Goal: Information Seeking & Learning: Learn about a topic

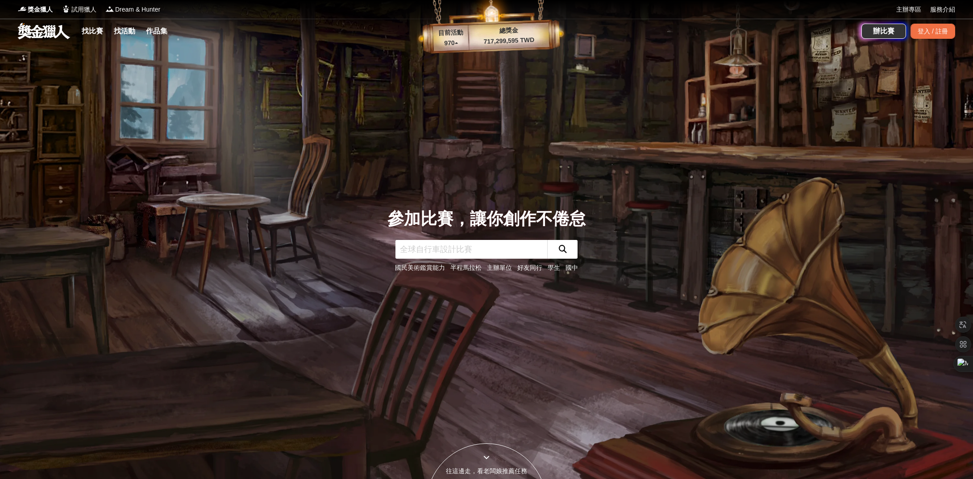
click at [463, 253] on input "text" at bounding box center [471, 249] width 152 height 19
type input "攝影"
click button "submit" at bounding box center [562, 249] width 30 height 19
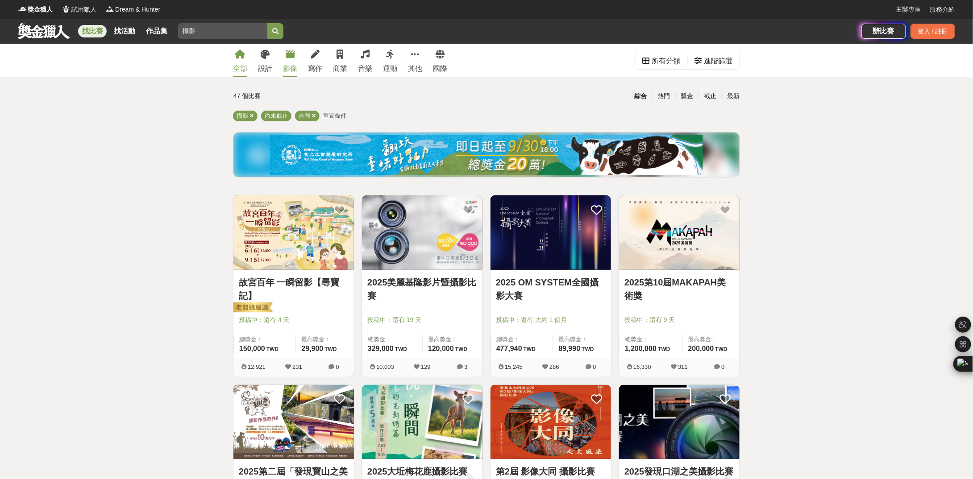
click at [290, 64] on div "影像" at bounding box center [290, 68] width 14 height 11
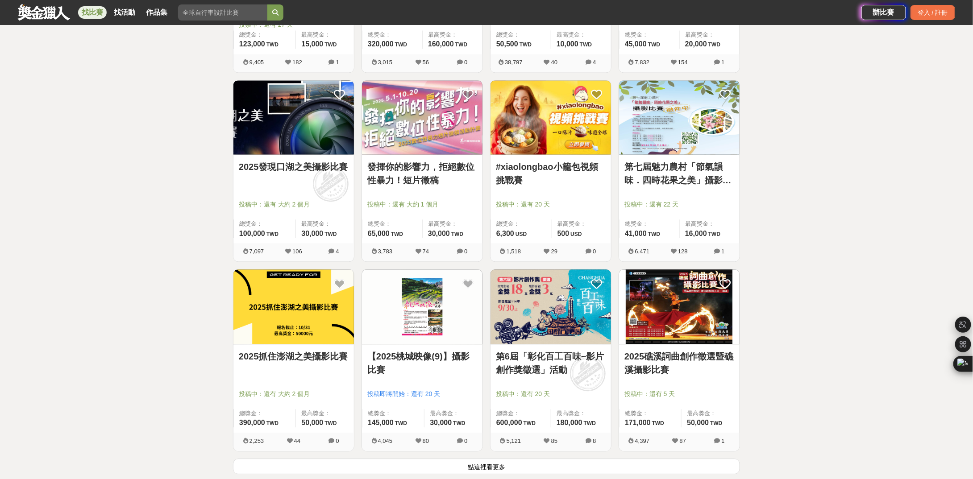
scroll to position [892, 0]
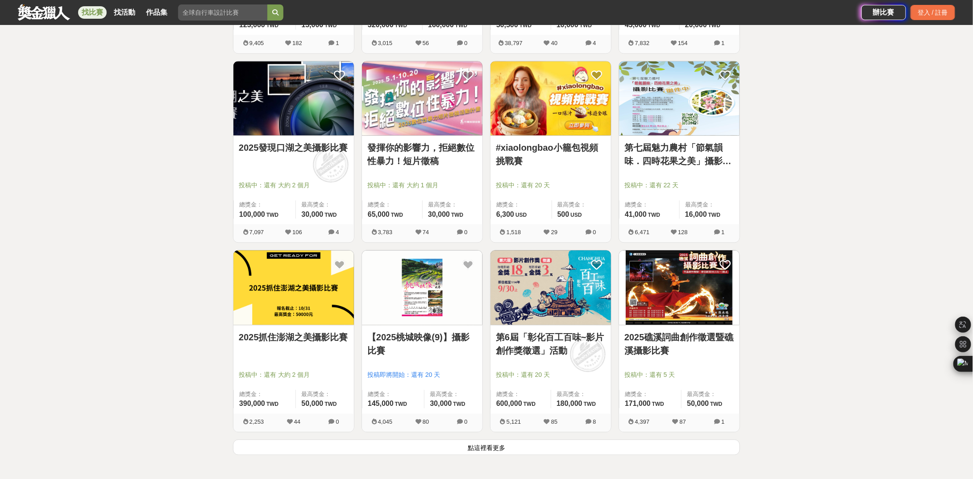
click at [275, 282] on img at bounding box center [293, 287] width 120 height 75
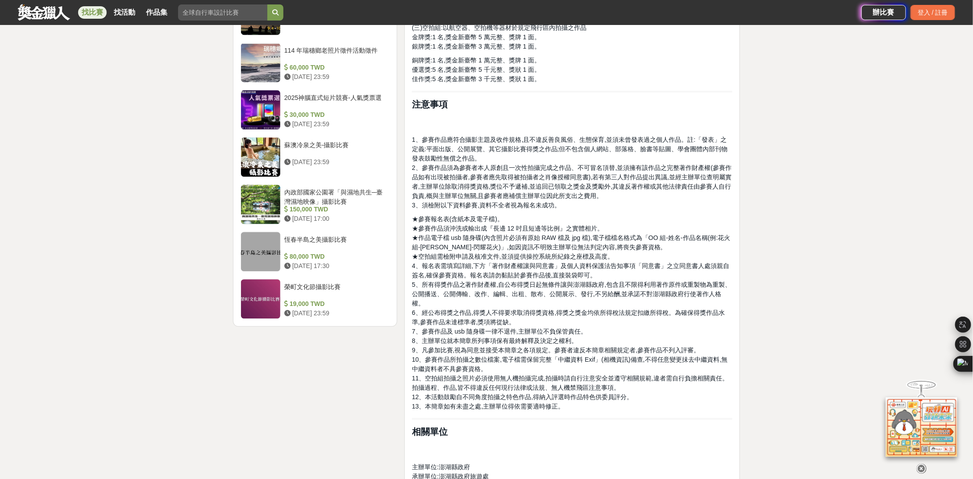
scroll to position [1041, 0]
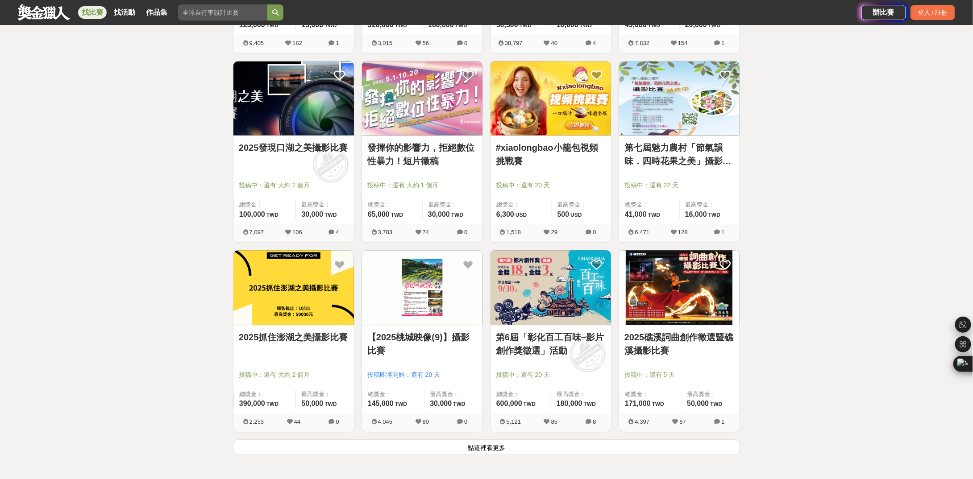
scroll to position [1041, 0]
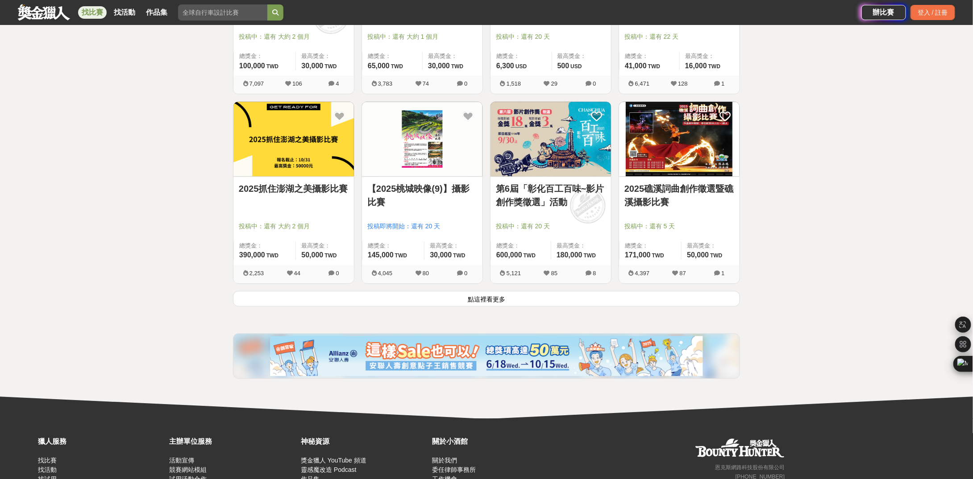
click at [546, 297] on button "點這裡看更多" at bounding box center [486, 299] width 507 height 16
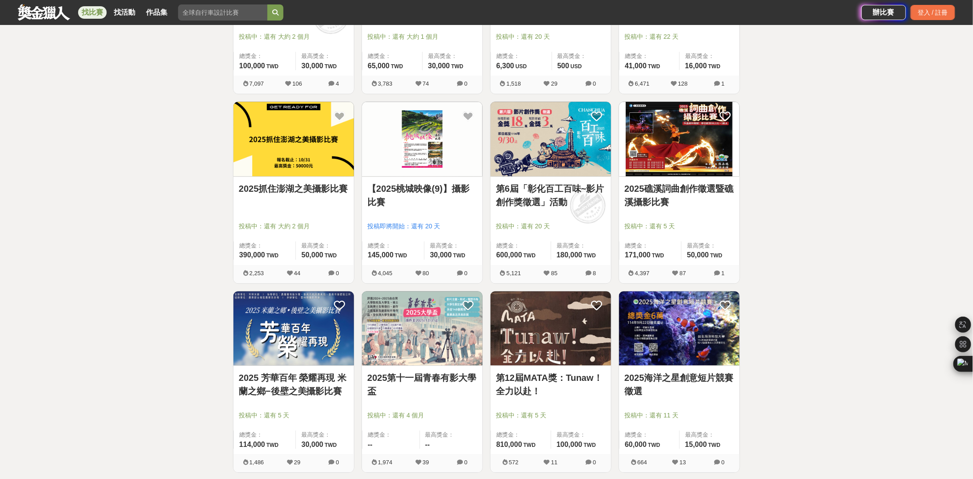
scroll to position [1339, 0]
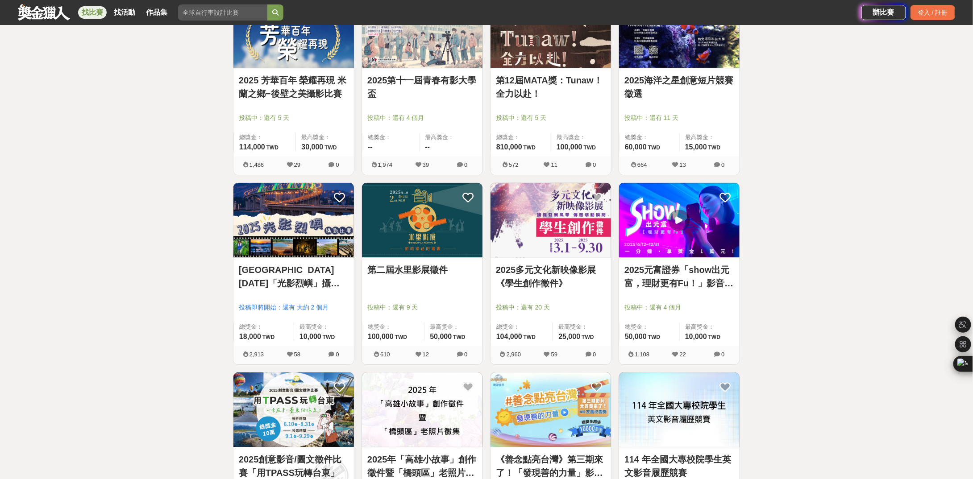
click at [657, 79] on link "2025海洋之星創意短片競賽徵選" at bounding box center [679, 87] width 110 height 27
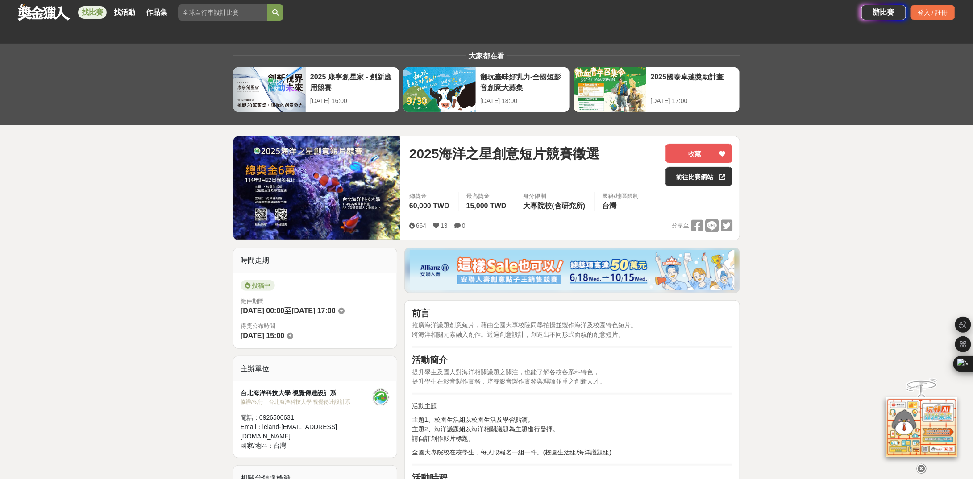
scroll to position [149, 0]
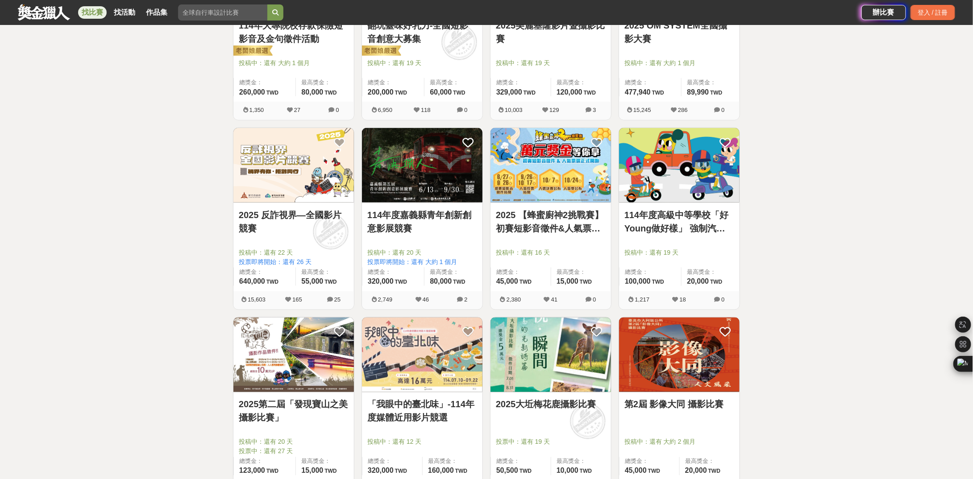
scroll to position [149, 0]
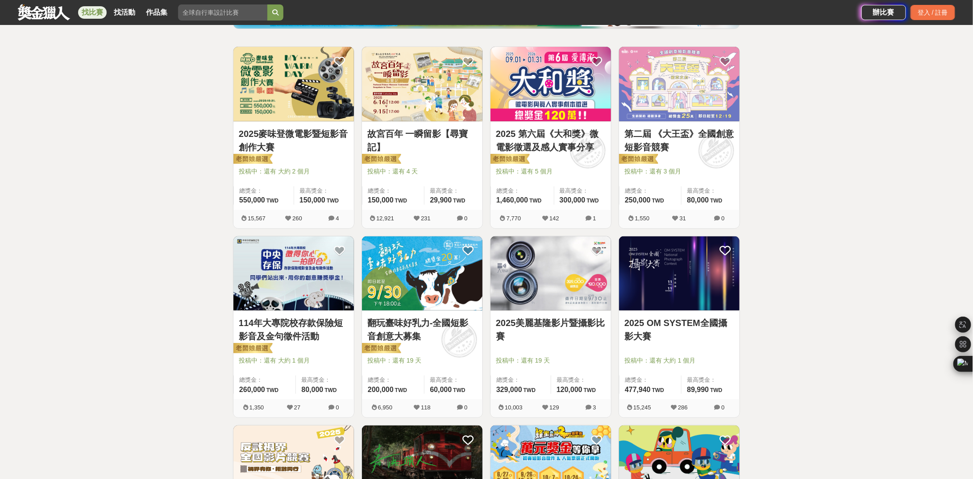
click at [436, 283] on img at bounding box center [422, 274] width 120 height 75
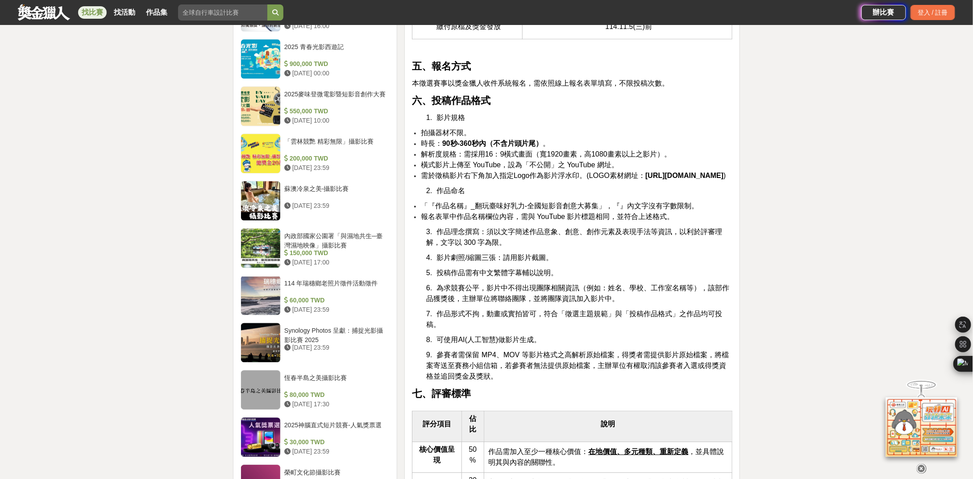
scroll to position [1339, 0]
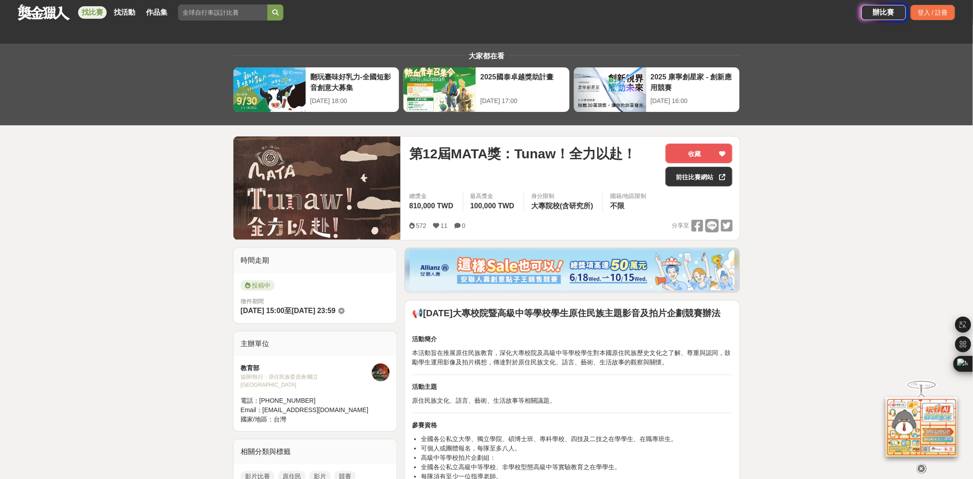
scroll to position [297, 0]
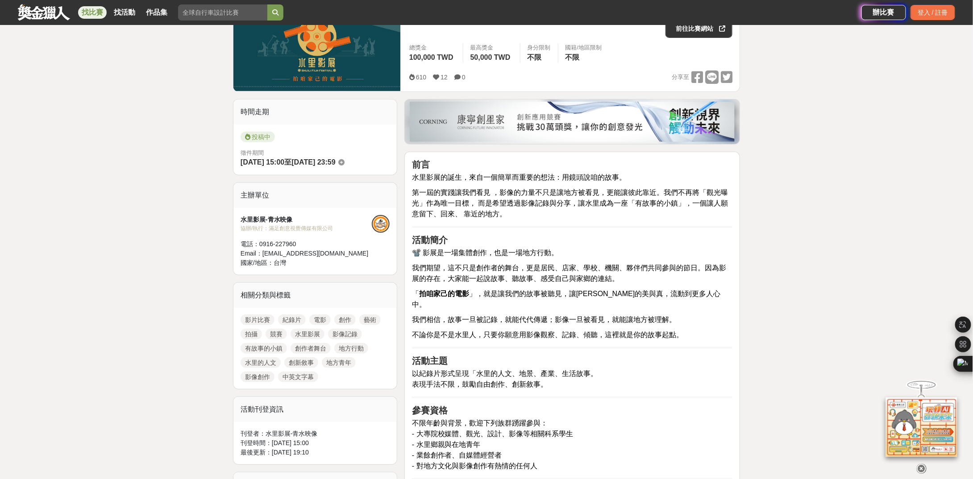
scroll to position [297, 0]
